Goal: Task Accomplishment & Management: Manage account settings

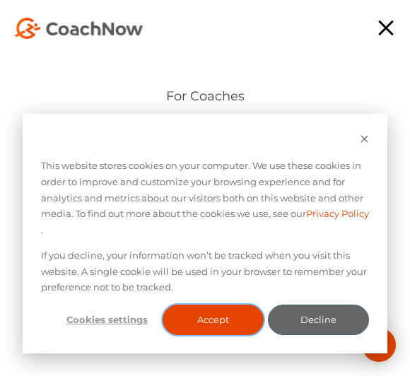
click at [214, 318] on button "Accept" at bounding box center [213, 320] width 101 height 30
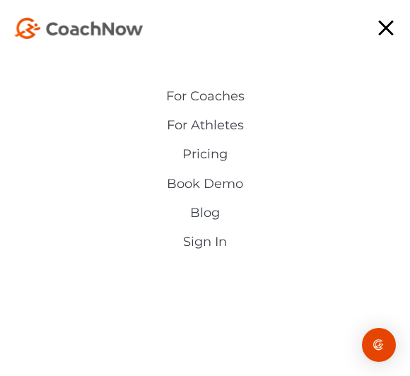
click at [209, 243] on link "Sign In" at bounding box center [205, 241] width 326 height 15
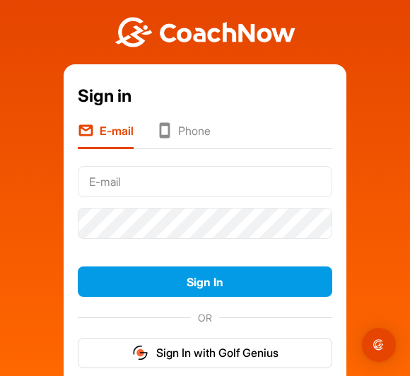
click at [180, 190] on input "text" at bounding box center [205, 181] width 255 height 31
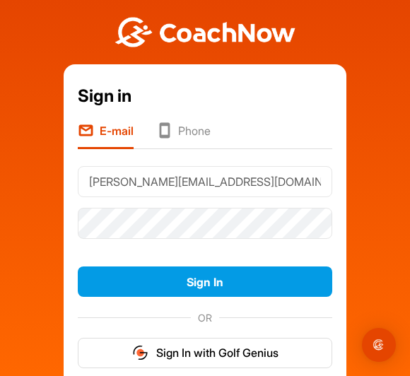
type input "[PERSON_NAME][EMAIL_ADDRESS][DOMAIN_NAME]"
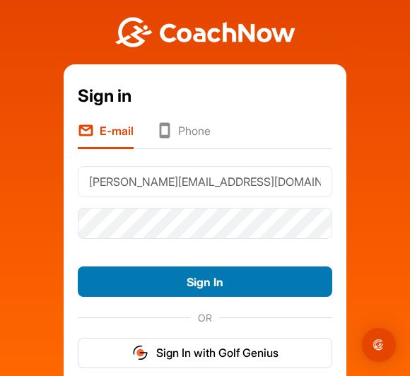
click at [216, 284] on button "Sign In" at bounding box center [205, 282] width 255 height 30
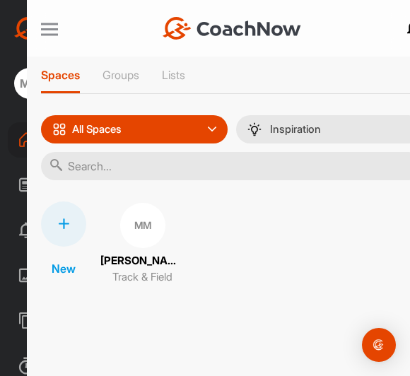
click at [46, 31] on div at bounding box center [49, 29] width 17 height 11
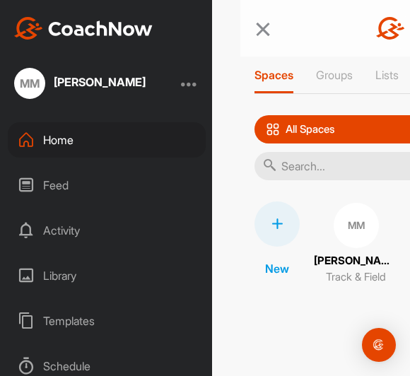
scroll to position [6, 0]
click at [191, 82] on div at bounding box center [189, 83] width 17 height 17
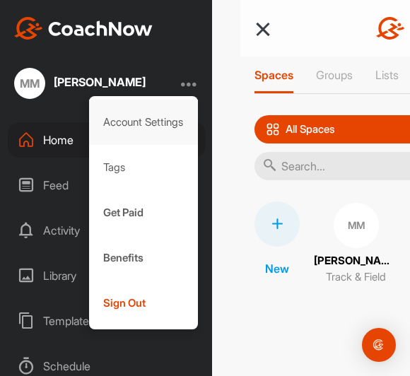
click at [166, 113] on div "Account Settings" at bounding box center [144, 122] width 110 height 45
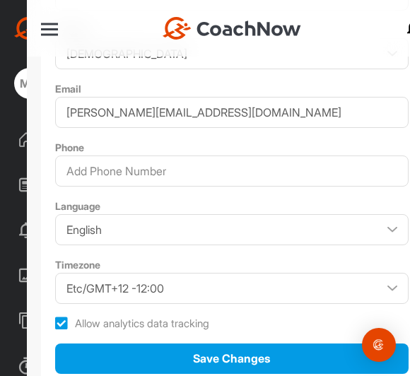
scroll to position [417, 0]
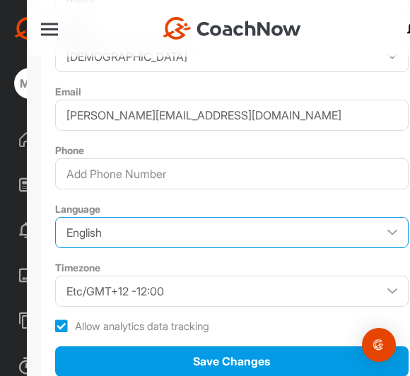
click at [224, 221] on select "English Japanese" at bounding box center [232, 232] width 354 height 31
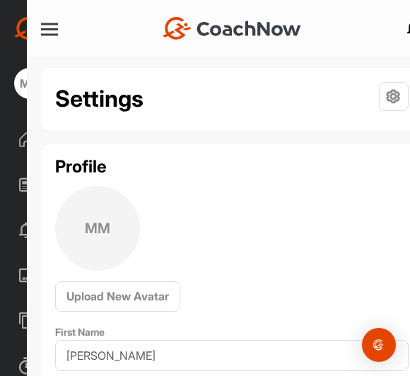
scroll to position [0, 0]
click at [389, 96] on icon at bounding box center [394, 96] width 30 height 29
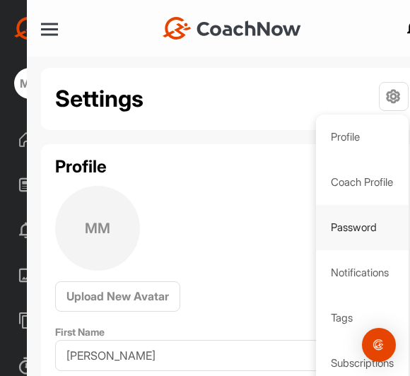
click at [343, 232] on p "Password" at bounding box center [362, 227] width 93 height 45
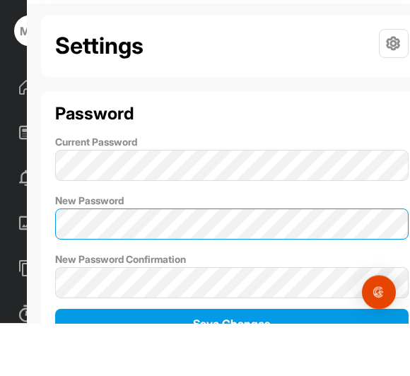
scroll to position [59, 0]
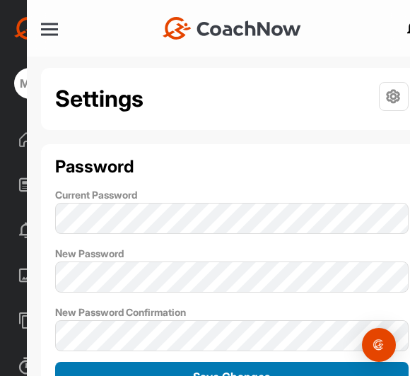
click at [226, 370] on span "Save Changes" at bounding box center [231, 377] width 77 height 14
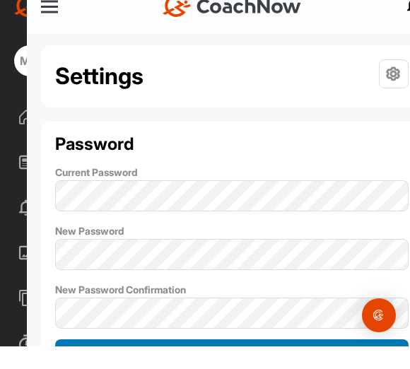
scroll to position [5, 0]
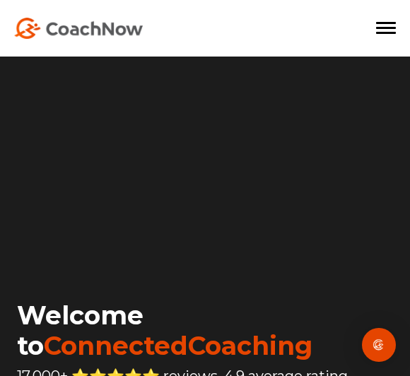
click at [388, 34] on div at bounding box center [386, 28] width 20 height 14
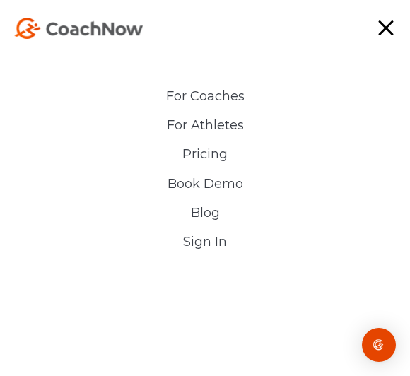
click at [202, 245] on link "Sign In" at bounding box center [205, 241] width 326 height 15
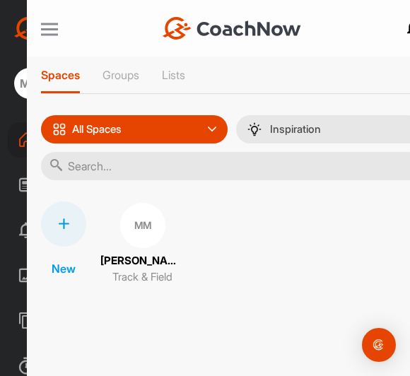
click at [41, 26] on div at bounding box center [49, 29] width 17 height 11
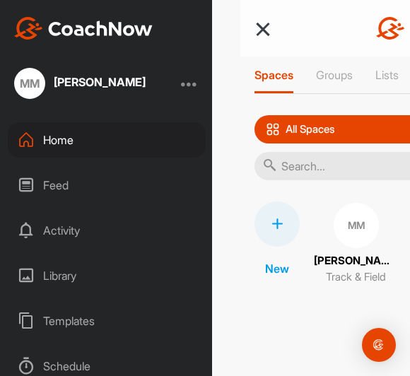
click at [187, 81] on div at bounding box center [189, 83] width 17 height 17
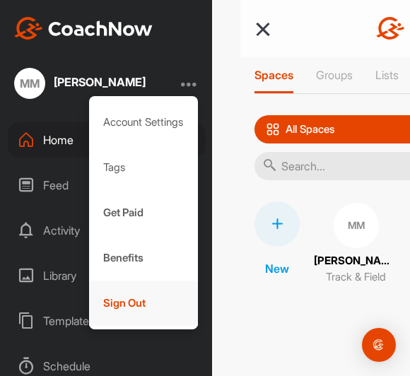
click at [137, 306] on div "Sign Out" at bounding box center [144, 303] width 110 height 45
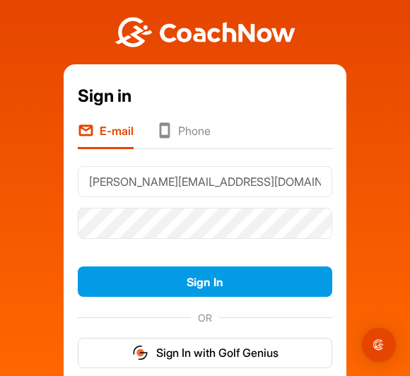
type input "[PERSON_NAME][EMAIL_ADDRESS][DOMAIN_NAME]"
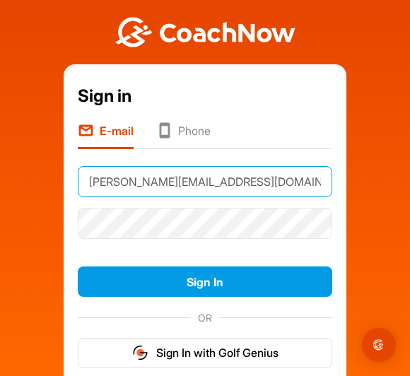
click at [205, 282] on button "Sign In" at bounding box center [205, 282] width 255 height 30
